Goal: Transaction & Acquisition: Purchase product/service

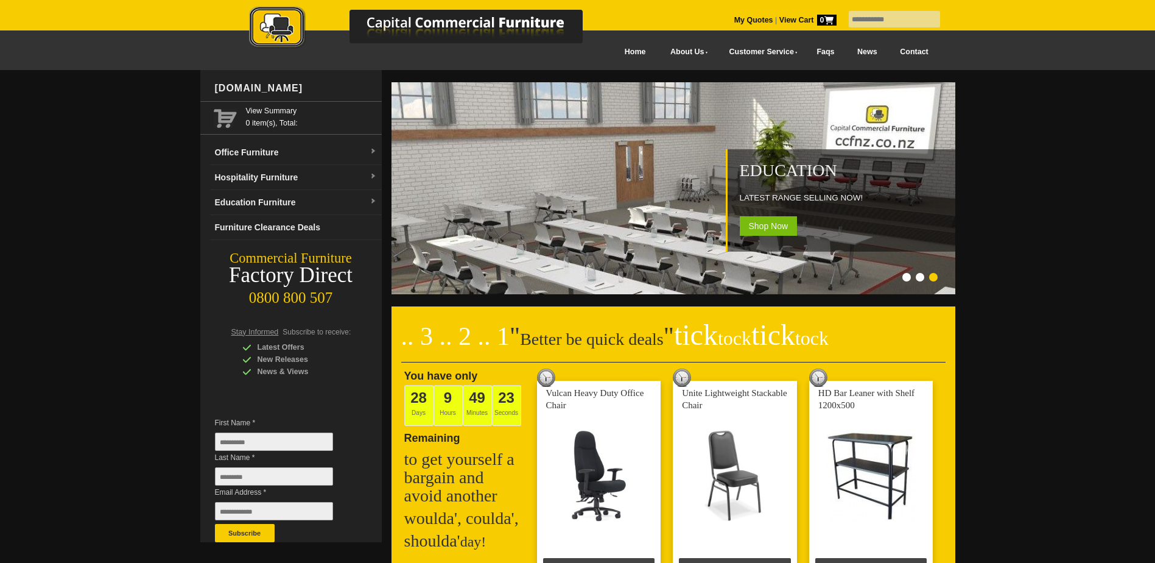
click at [898, 19] on input "text" at bounding box center [894, 19] width 91 height 16
type input "******"
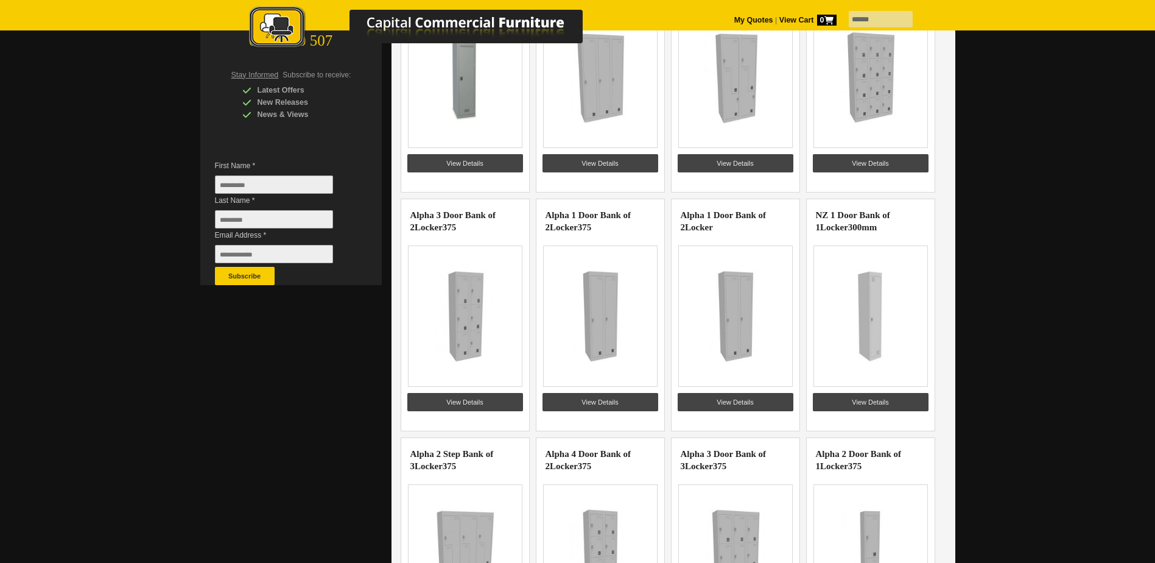
scroll to position [183, 0]
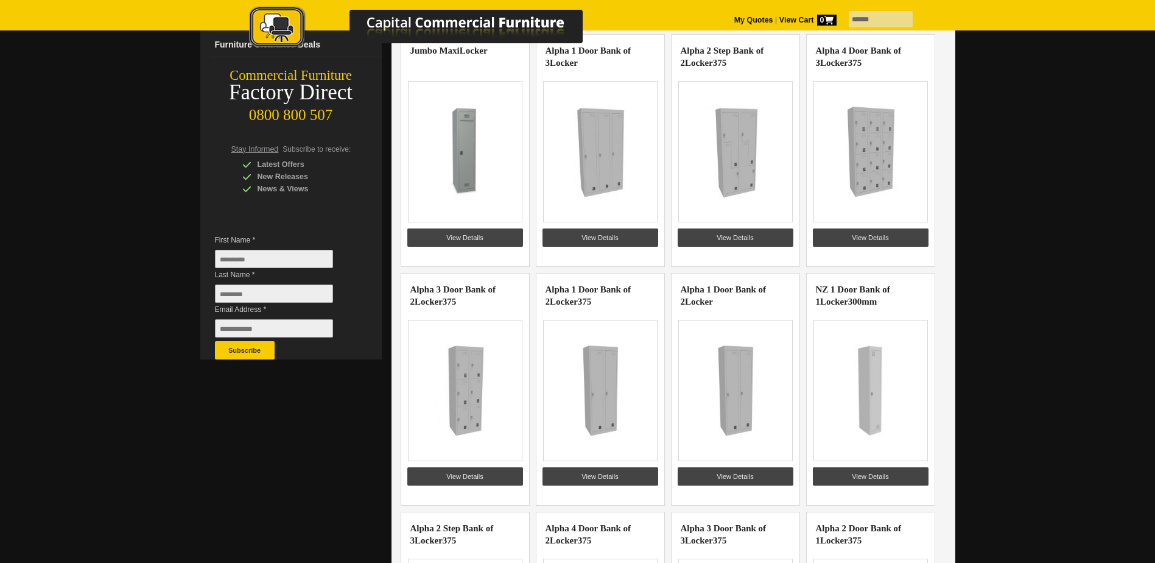
click at [747, 382] on img at bounding box center [735, 390] width 94 height 91
click at [739, 476] on link "View Details" at bounding box center [736, 476] width 116 height 18
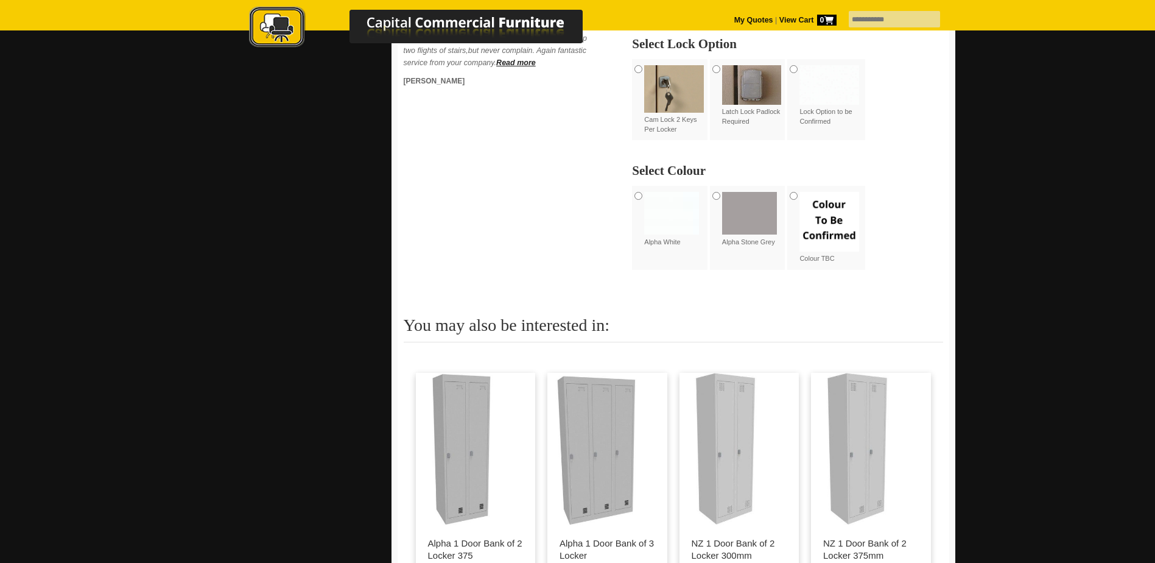
scroll to position [913, 0]
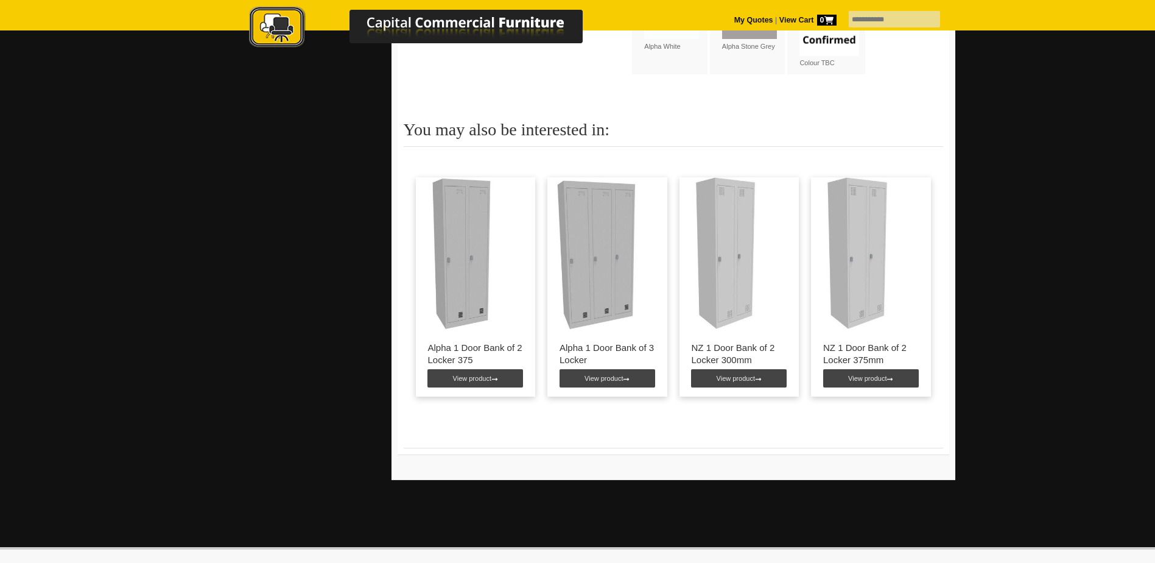
click at [604, 311] on img at bounding box center [595, 253] width 97 height 152
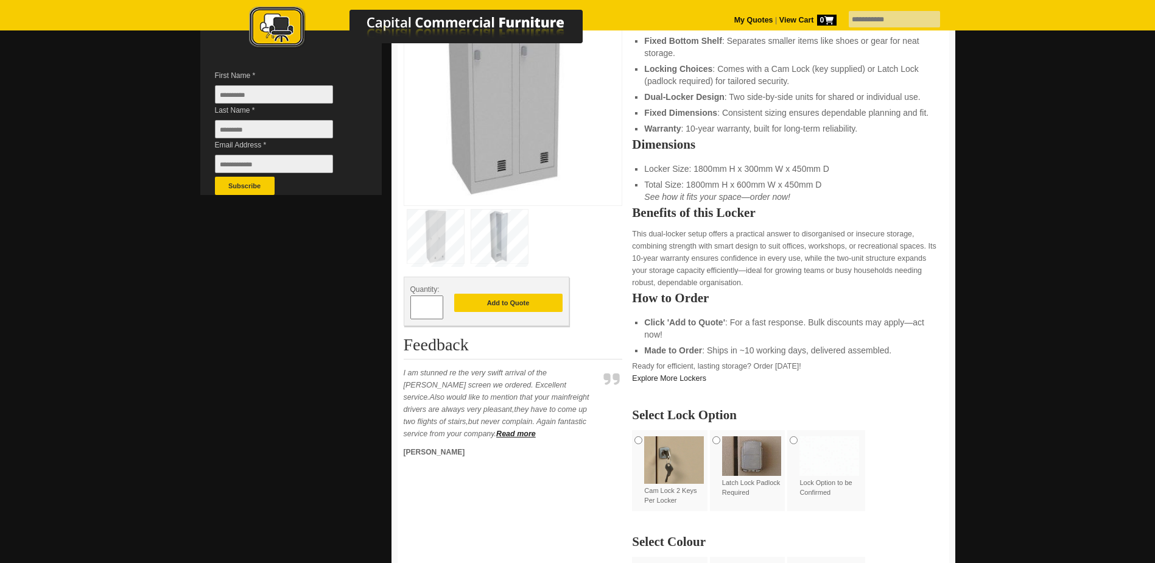
scroll to position [304, 0]
